Goal: Information Seeking & Learning: Learn about a topic

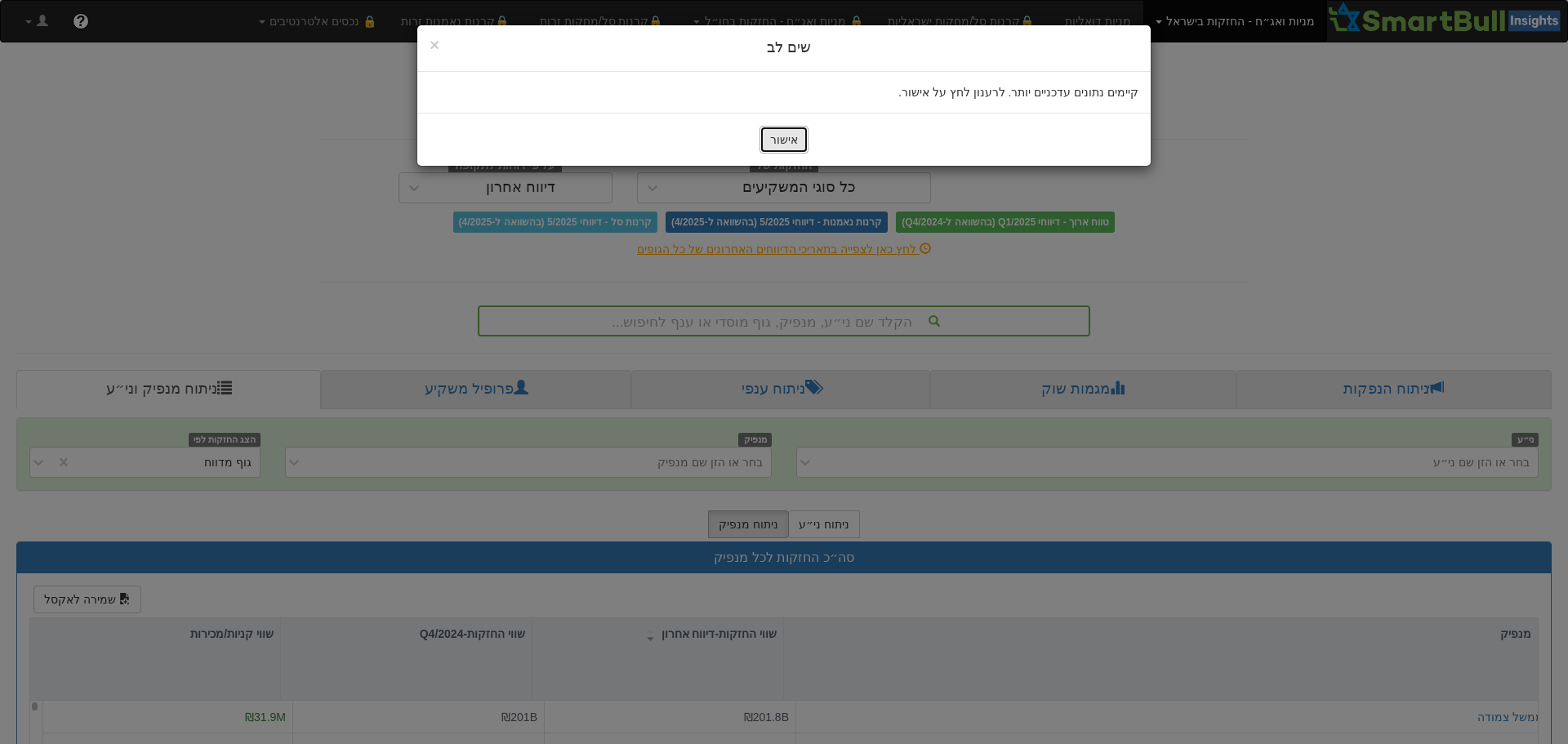
click at [790, 143] on button "אישור" at bounding box center [783, 140] width 49 height 28
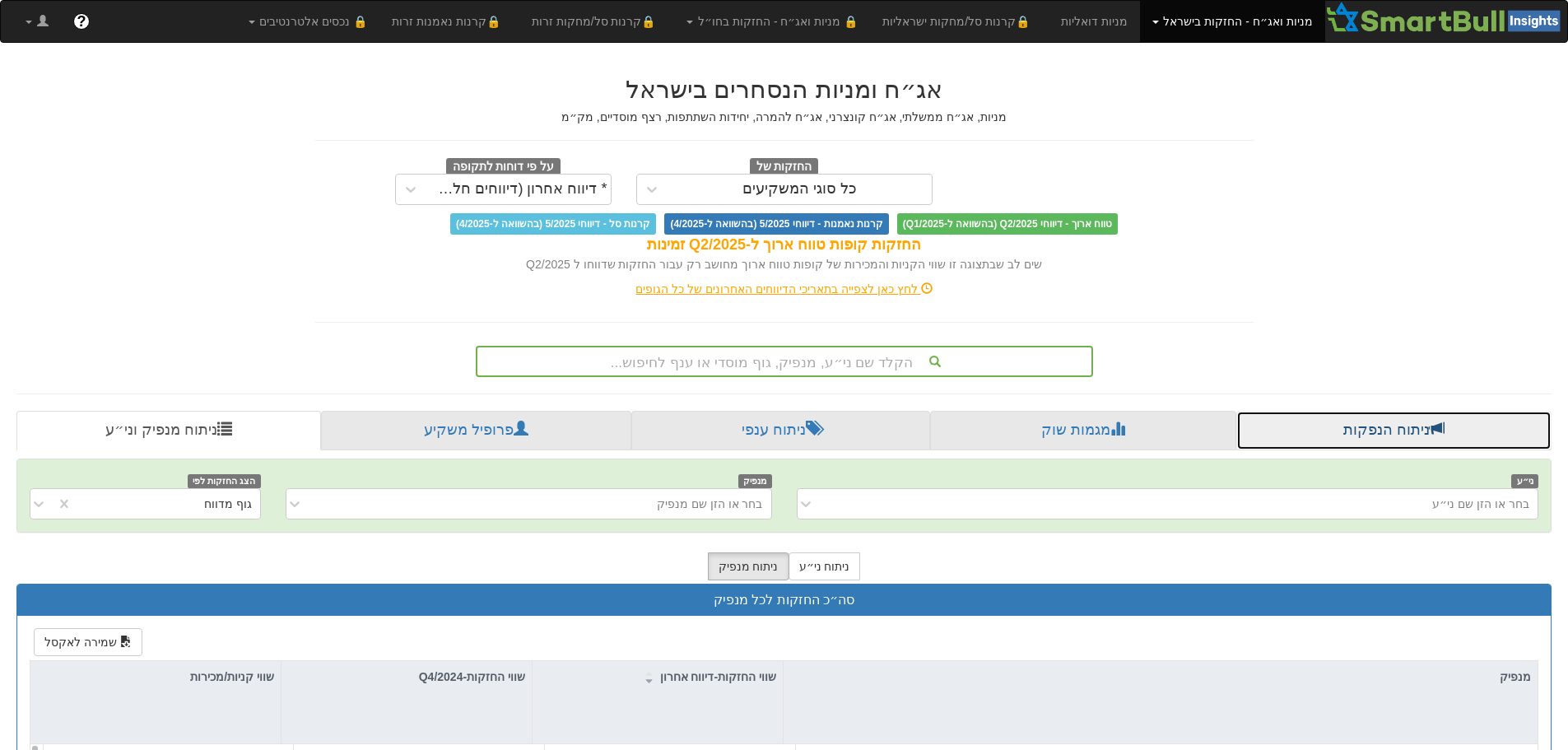
click at [1394, 437] on link "ניתוח הנפקות" at bounding box center [1394, 430] width 315 height 40
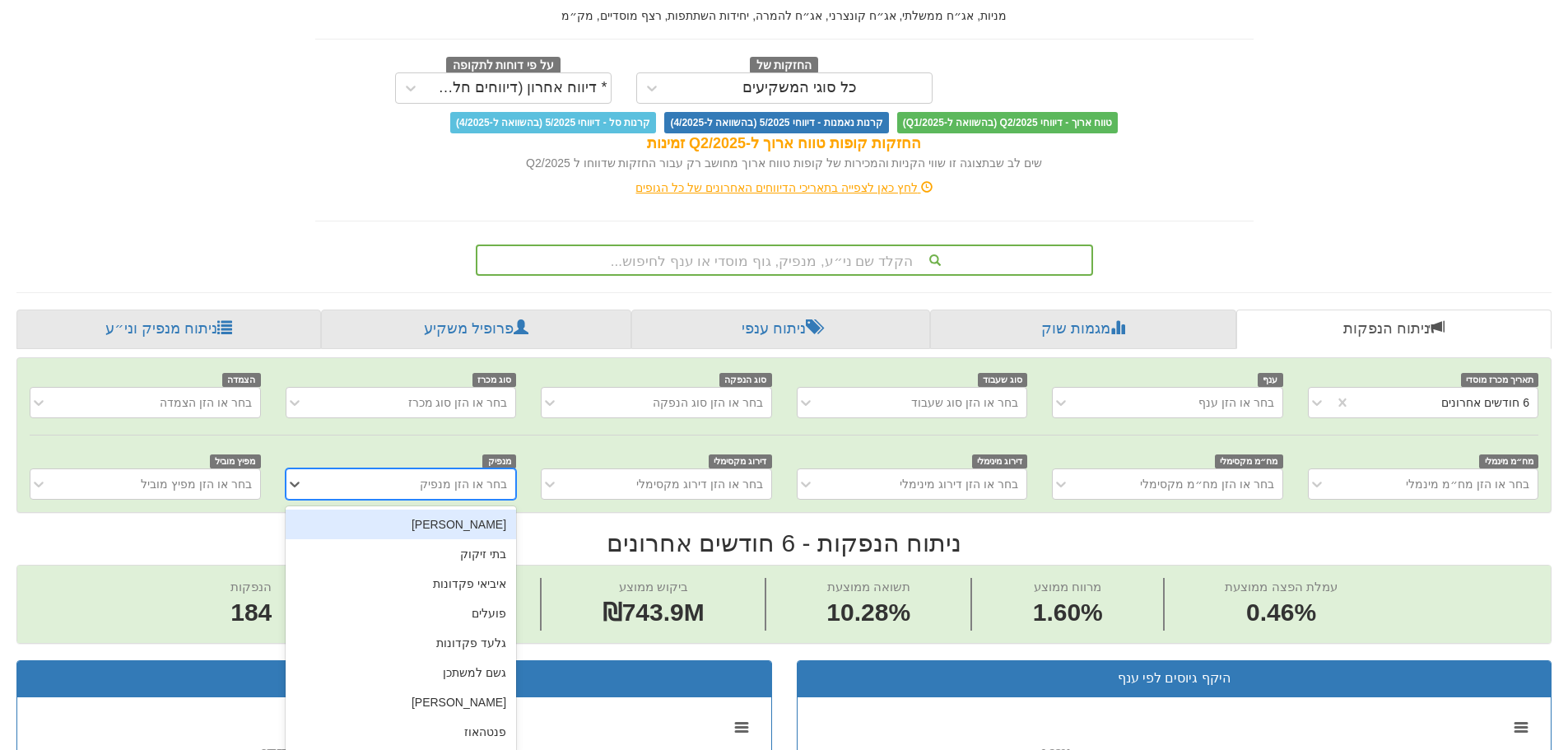
click at [405, 500] on div "option [PERSON_NAME] focused, 1 of 449. 449 results available. Use Up and Down …" at bounding box center [400, 484] width 231 height 32
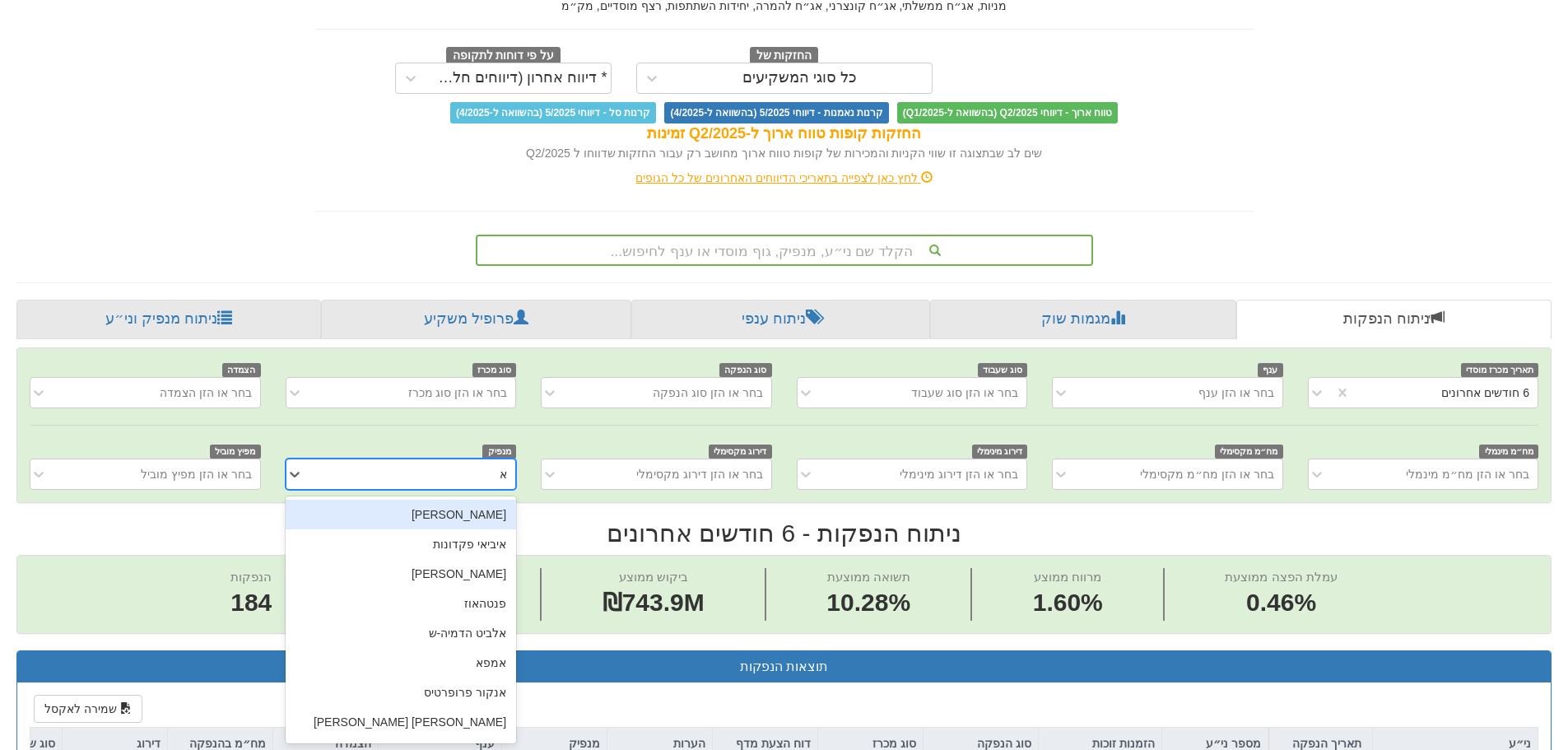
scroll to position [0, 3001]
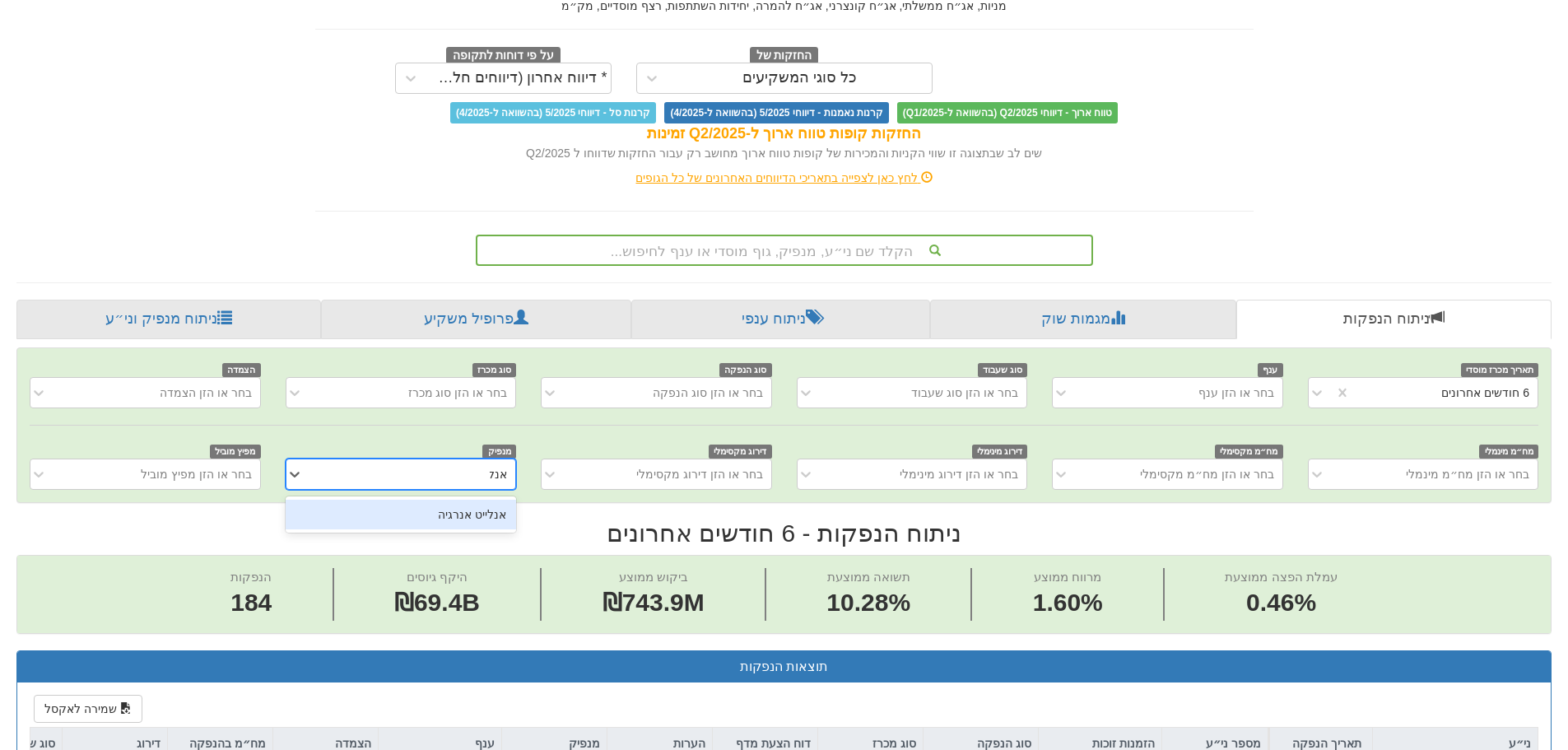
type input "אנליי"
click at [443, 528] on div "אנלייט אנרגיה" at bounding box center [400, 515] width 231 height 30
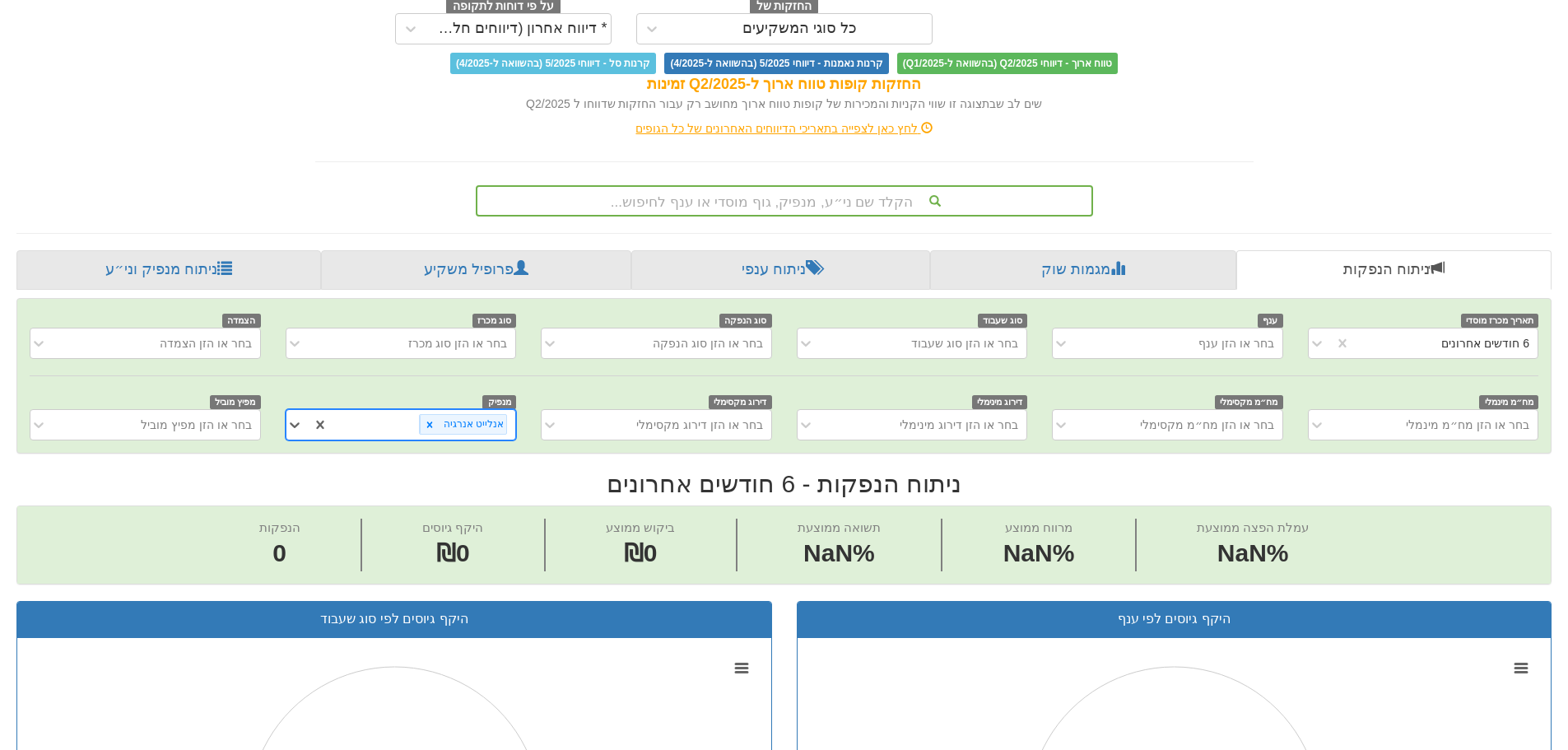
scroll to position [9, 0]
